Goal: Navigation & Orientation: Find specific page/section

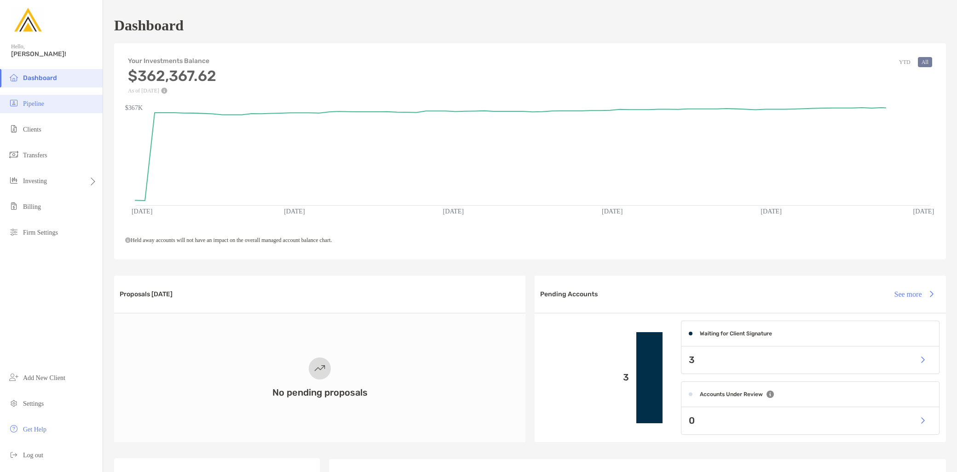
click at [57, 106] on li "Pipeline" at bounding box center [51, 104] width 103 height 18
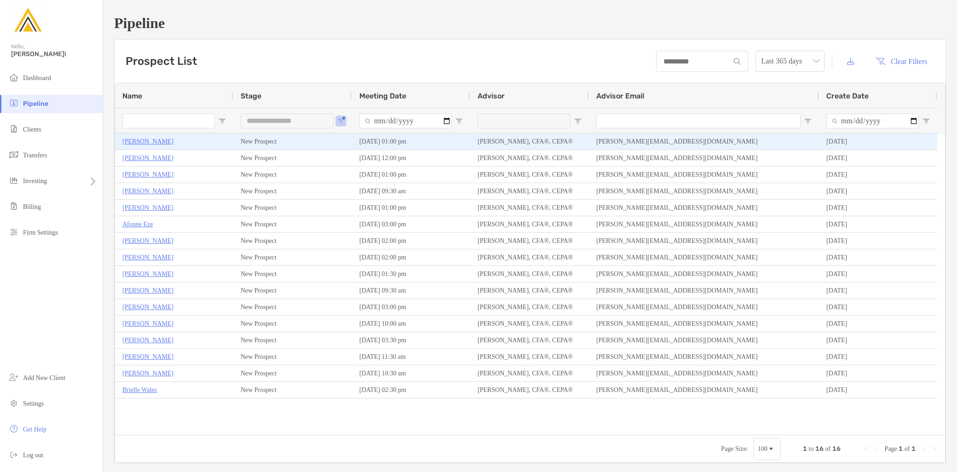
click at [145, 138] on p "[PERSON_NAME]" at bounding box center [147, 142] width 51 height 12
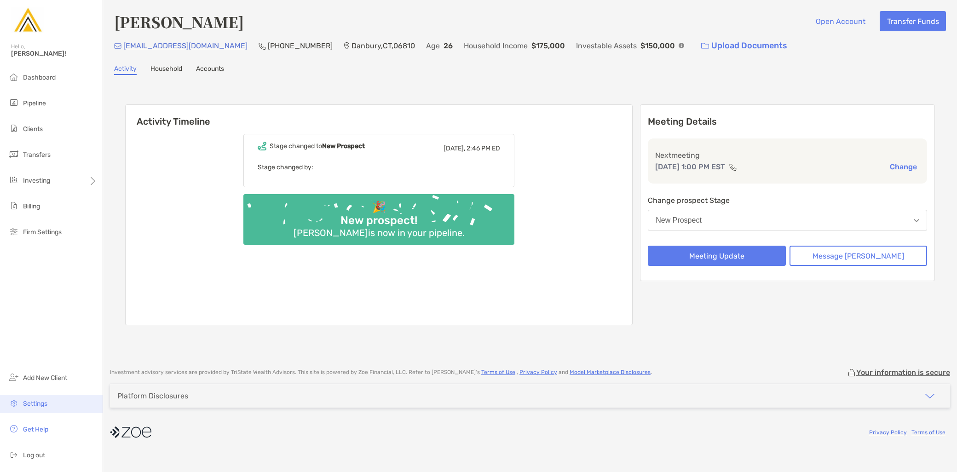
click at [47, 402] on span "Settings" at bounding box center [35, 404] width 24 height 8
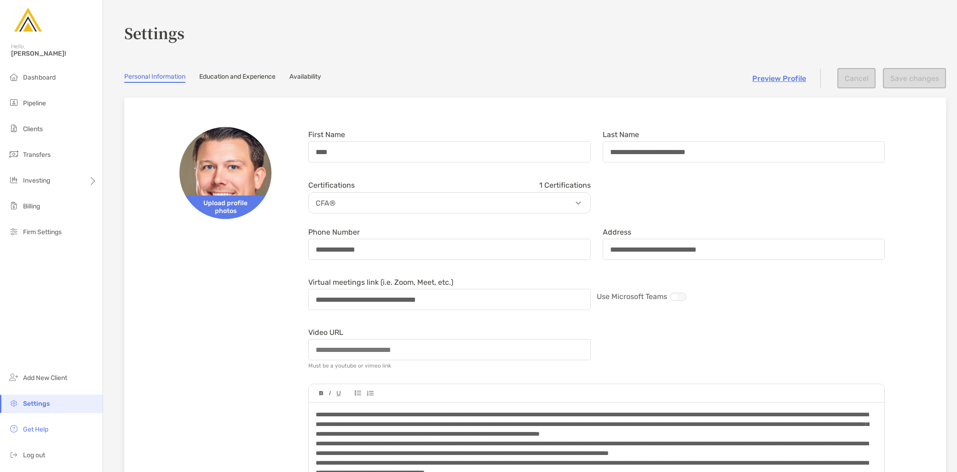
click at [771, 74] on link "Preview Profile" at bounding box center [779, 78] width 54 height 9
